Goal: Task Accomplishment & Management: Manage account settings

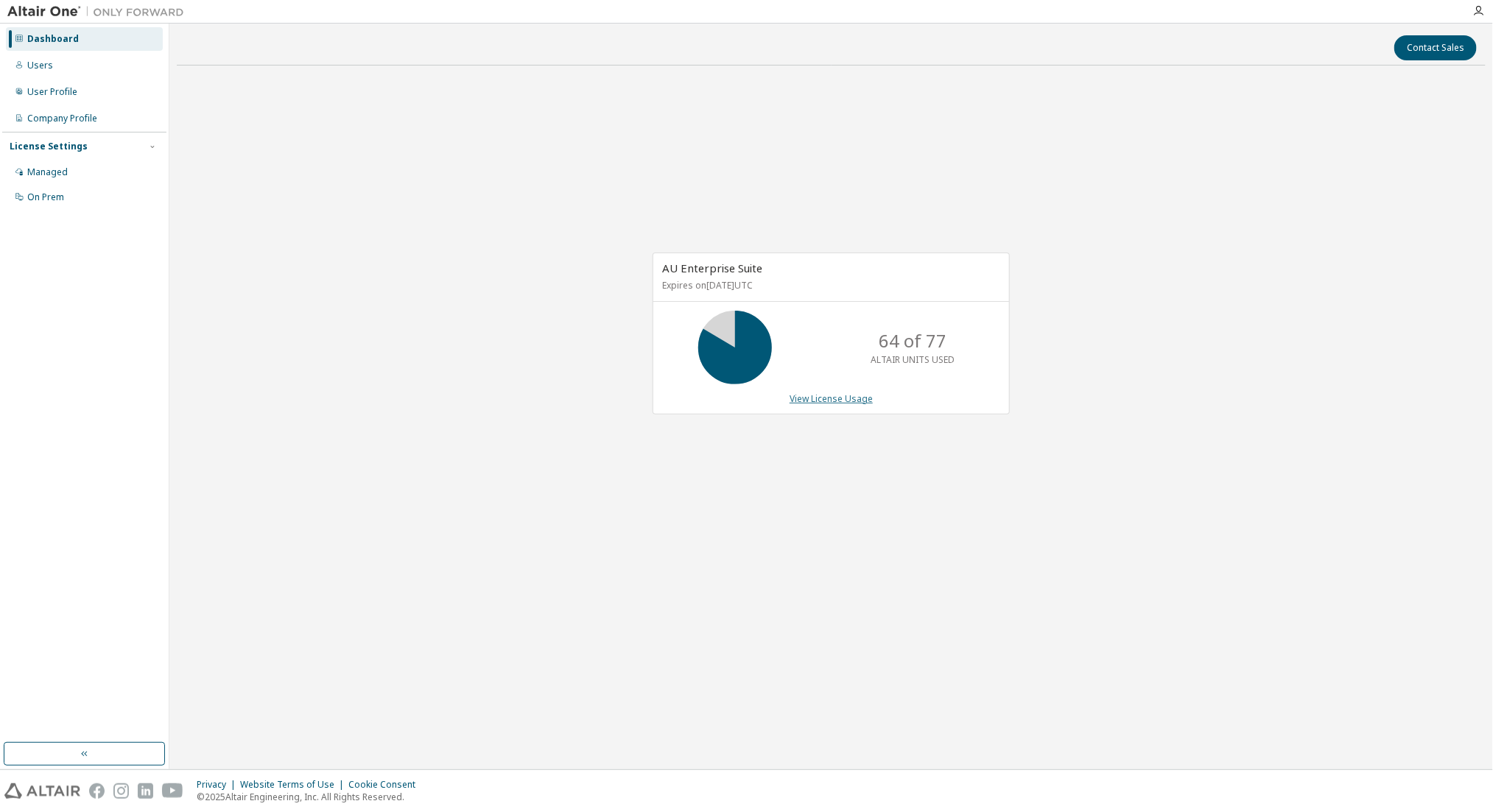
click at [811, 403] on link "View License Usage" at bounding box center [831, 399] width 83 height 12
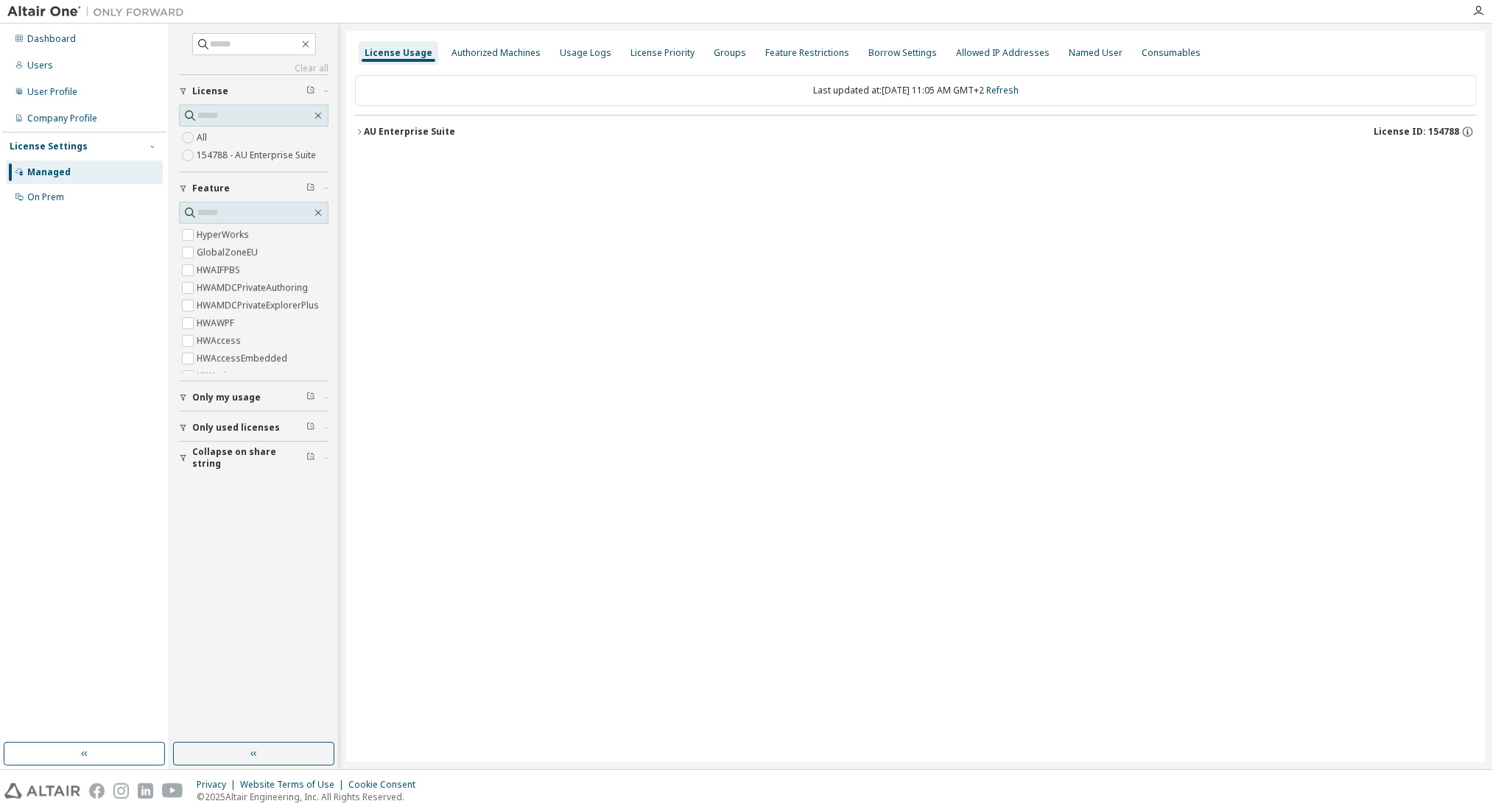
click at [432, 127] on div "AU Enterprise Suite" at bounding box center [410, 131] width 92 height 12
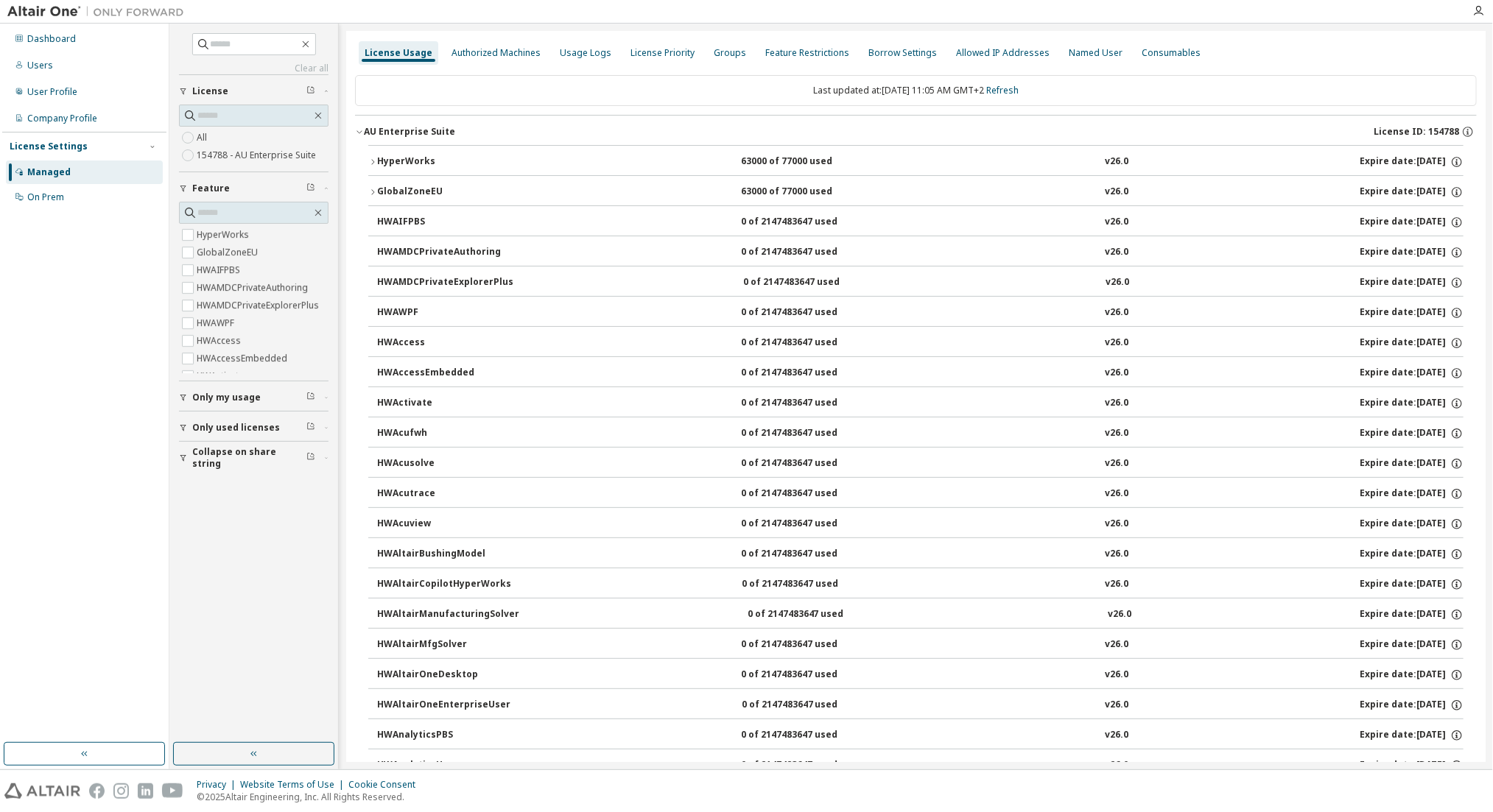
click at [417, 162] on div "HyperWorks" at bounding box center [443, 162] width 133 height 13
